Goal: Navigation & Orientation: Understand site structure

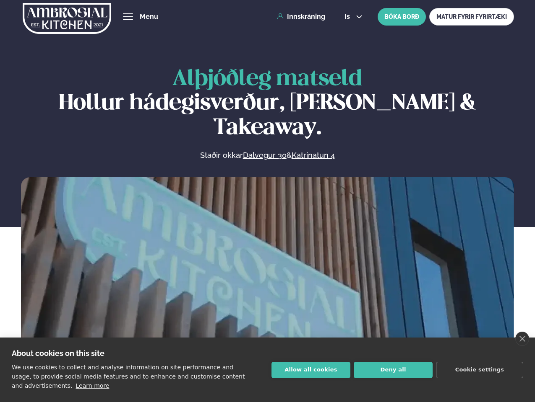
click at [522, 339] on link "close" at bounding box center [522, 339] width 14 height 14
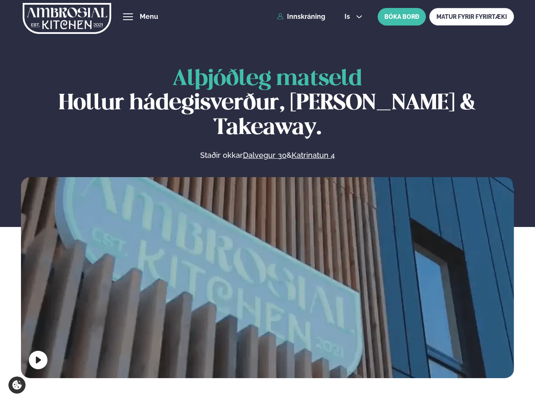
click at [128, 17] on span "hamburger" at bounding box center [128, 17] width 8 height 8
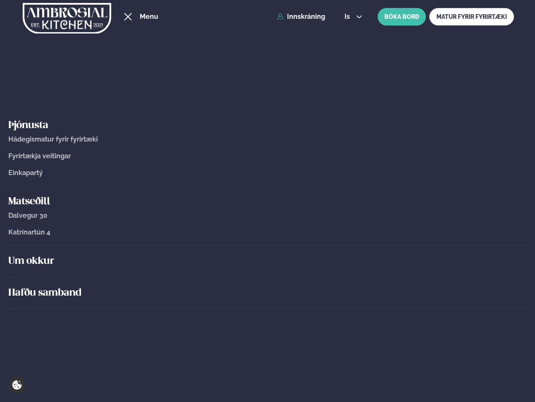
click at [352, 17] on span "is" at bounding box center [348, 16] width 8 height 7
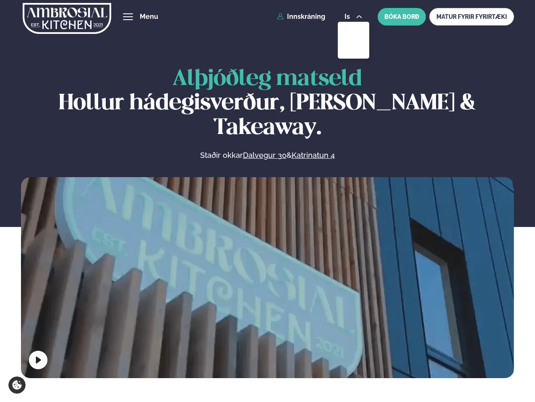
click at [267, 276] on video at bounding box center [267, 300] width 493 height 246
